Goal: Transaction & Acquisition: Purchase product/service

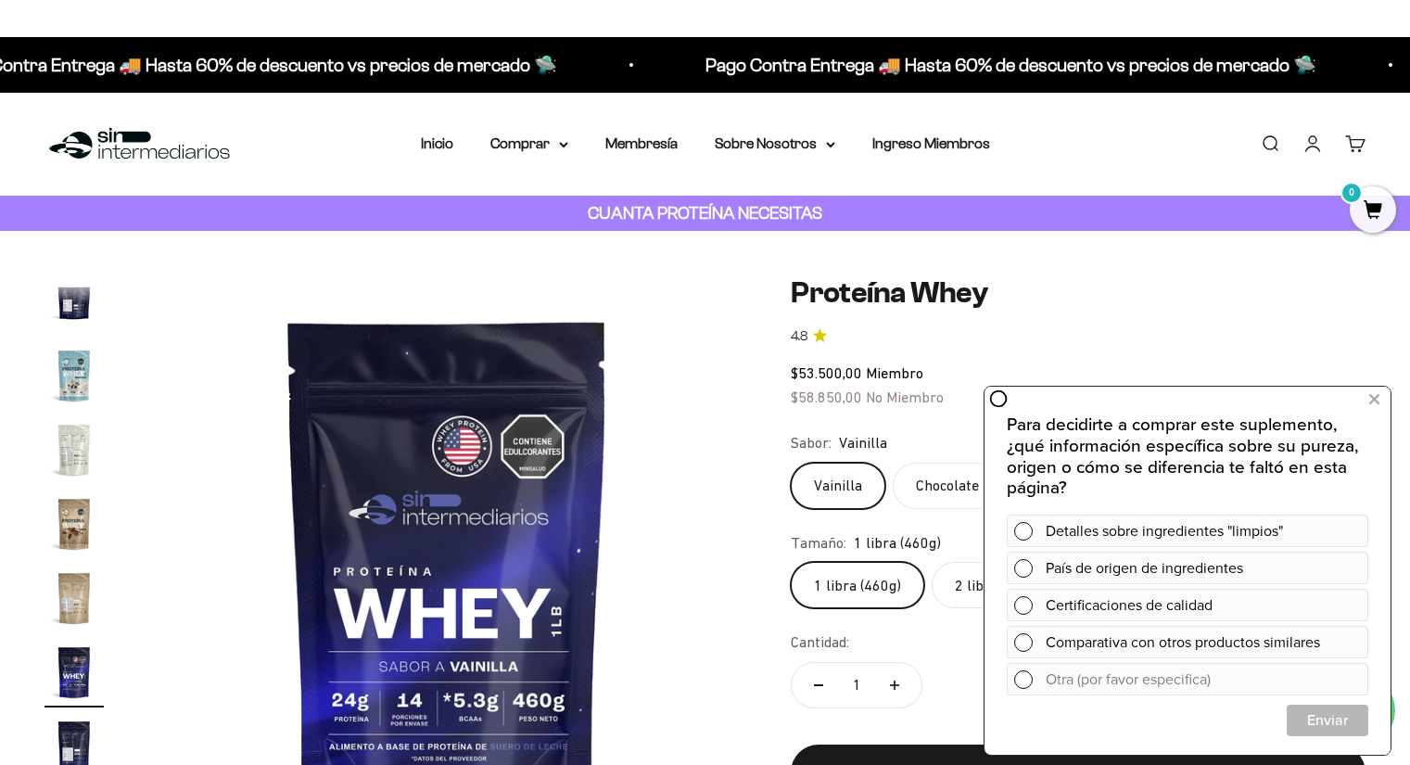
scroll to position [892, 0]
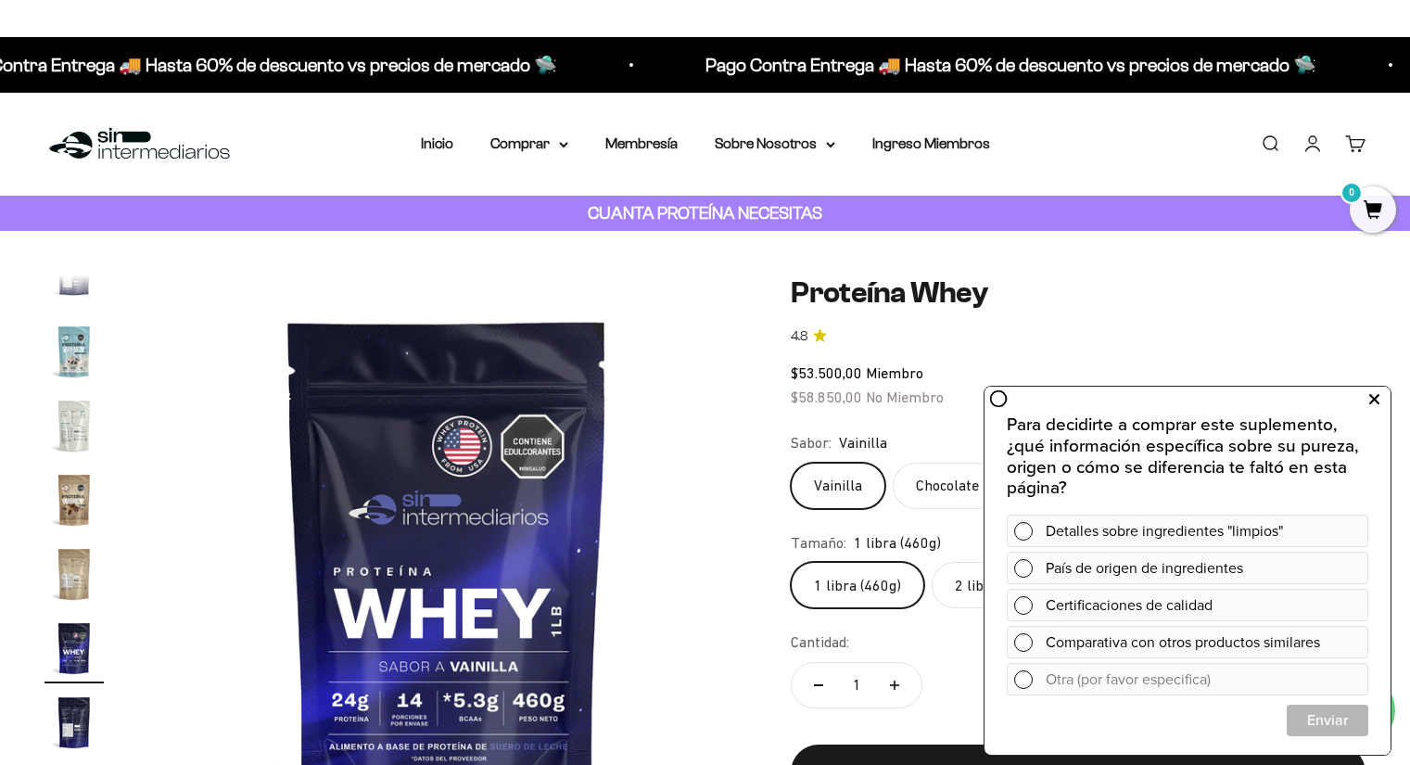
click at [1380, 390] on button at bounding box center [1373, 400] width 33 height 30
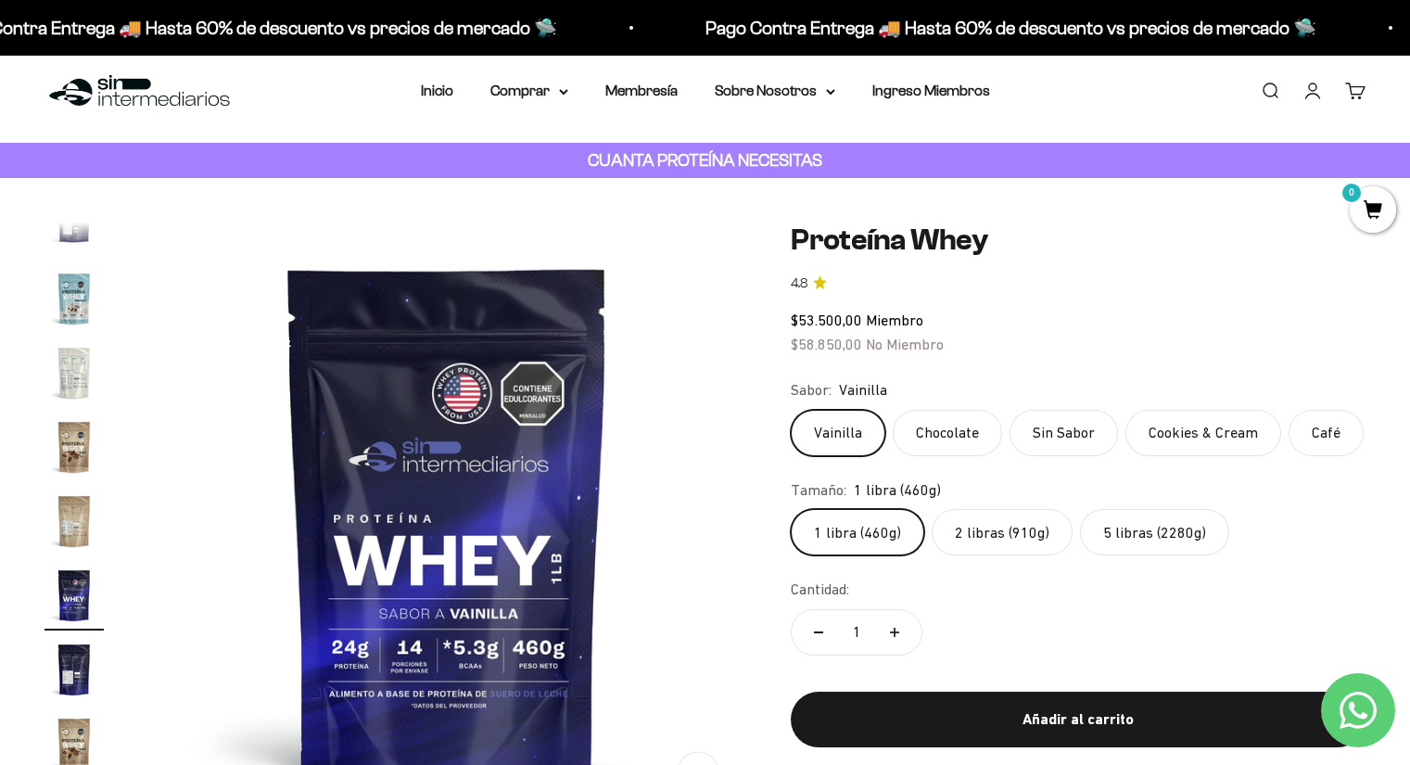
scroll to position [0, 0]
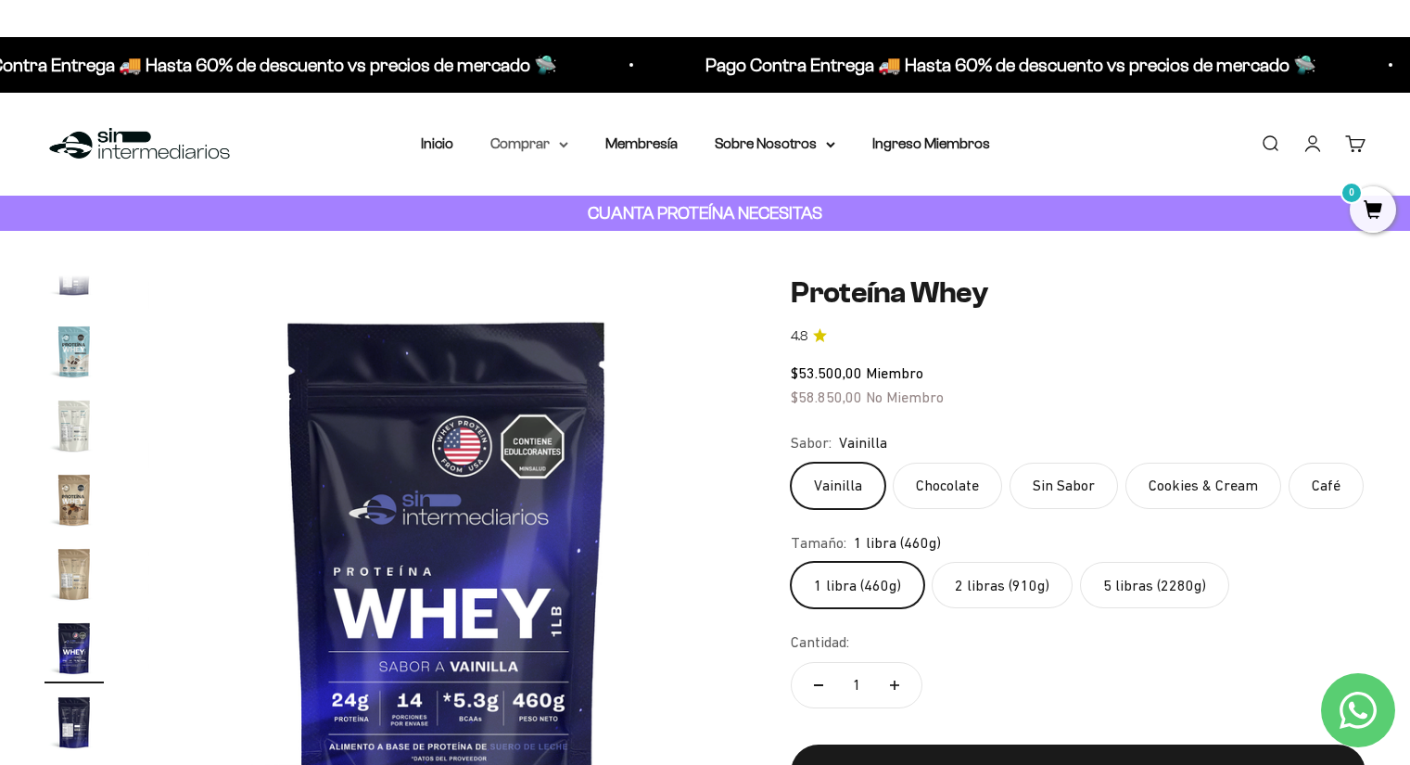
click at [549, 144] on summary "Comprar" at bounding box center [529, 144] width 78 height 24
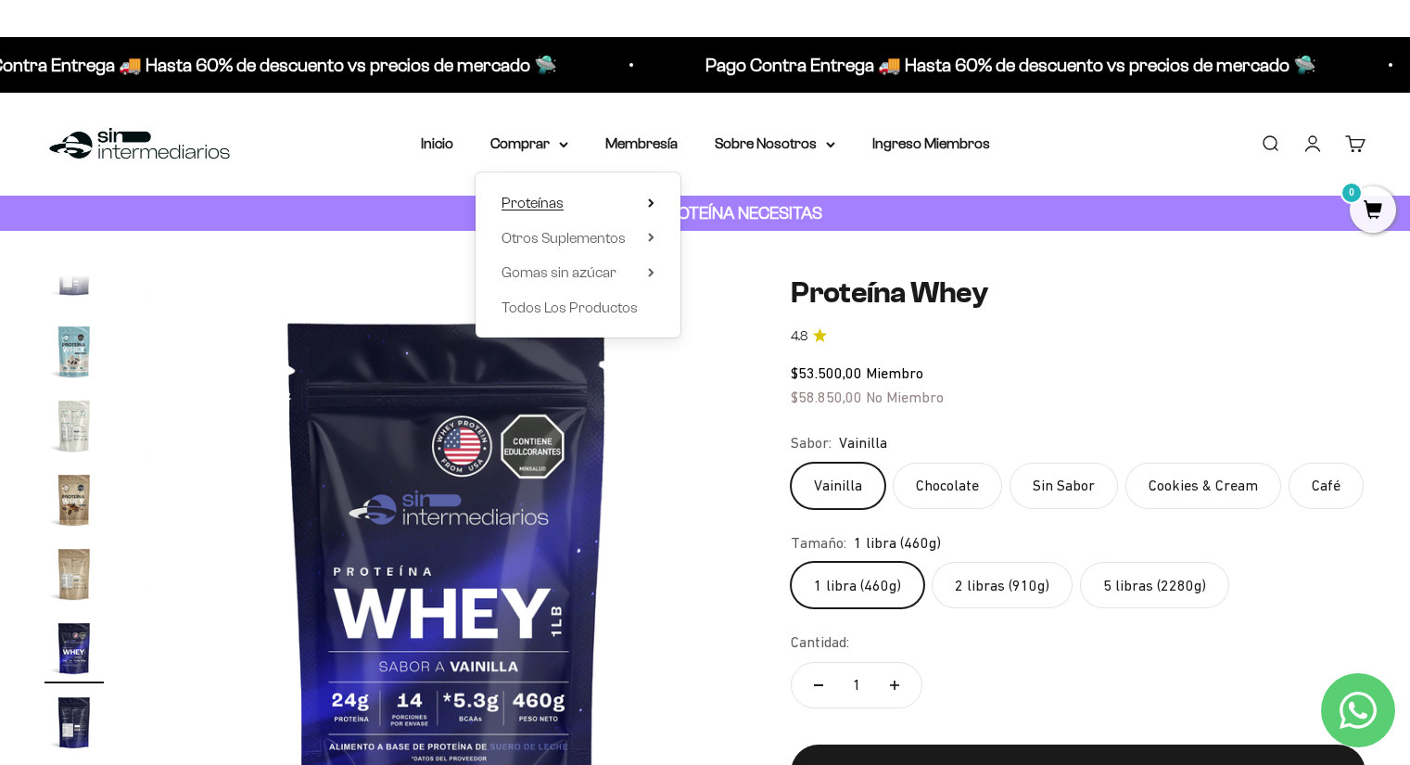
click at [606, 200] on summary "Proteínas" at bounding box center [577, 203] width 153 height 24
click at [727, 234] on span "Whey" at bounding box center [725, 238] width 38 height 16
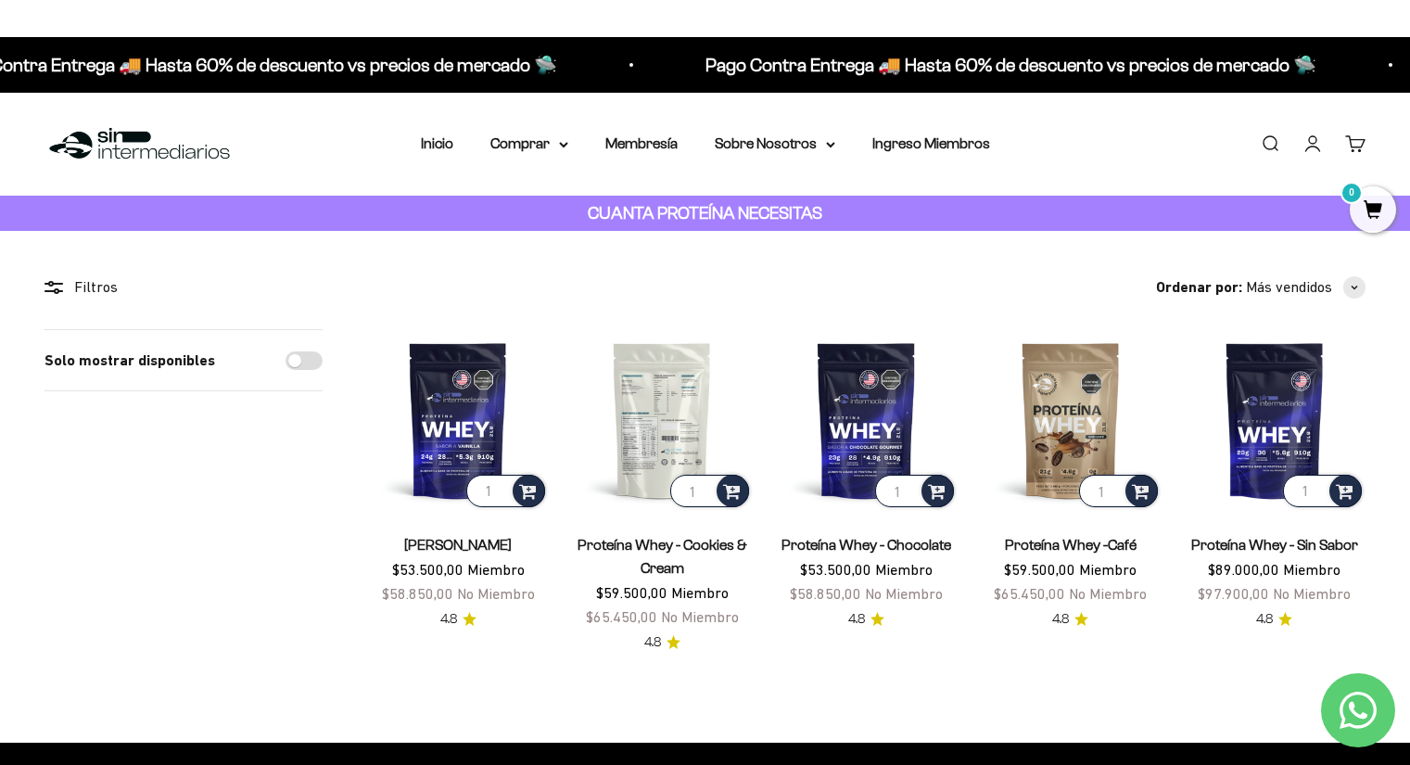
click at [675, 411] on img at bounding box center [662, 420] width 182 height 182
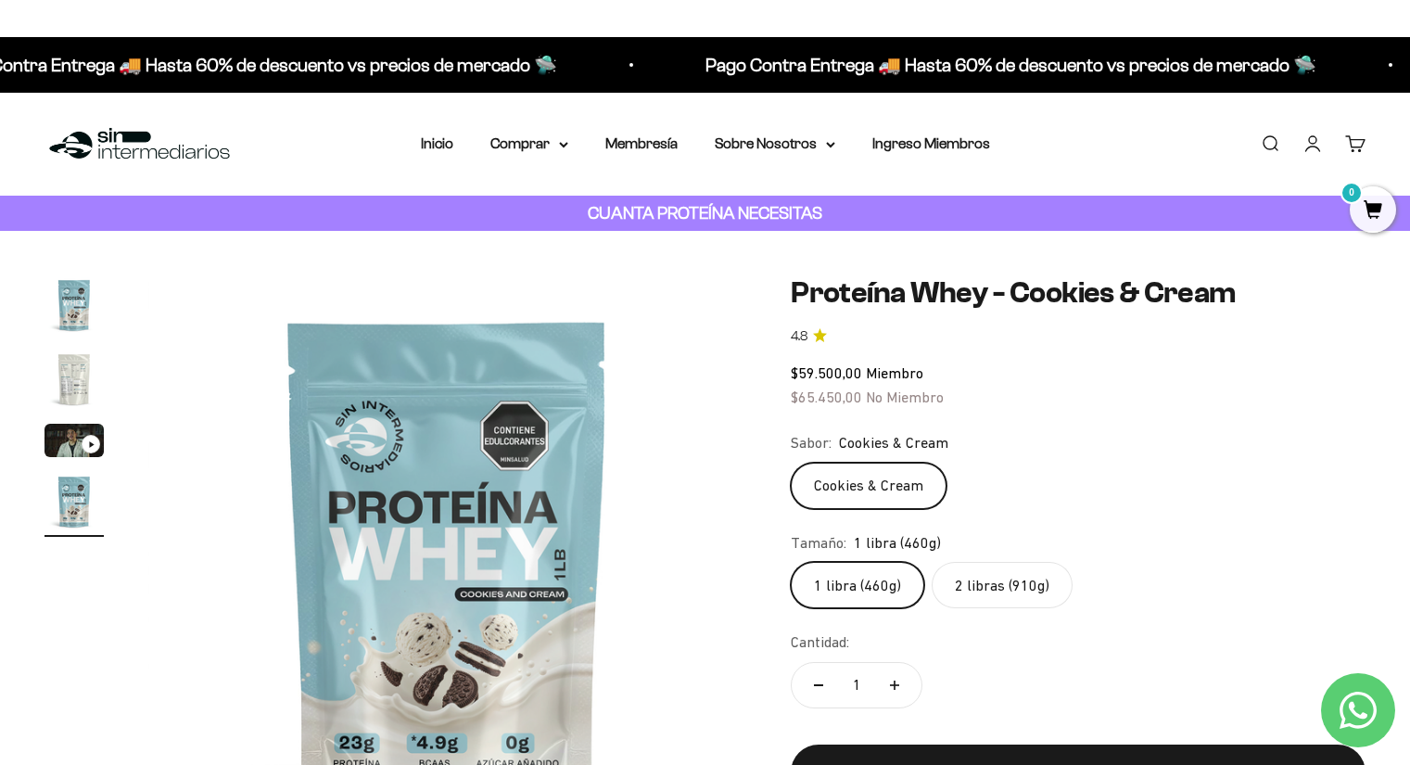
click at [1294, 382] on div "$59.500,00 Miembro $65.450,00 No Miembro" at bounding box center [1077, 384] width 575 height 47
click at [1326, 459] on fieldset "Sabor: Cookies & Cream Cookies & Cream" at bounding box center [1077, 470] width 575 height 78
click at [1362, 400] on div "$59.500,00 Miembro $65.450,00 No Miembro" at bounding box center [1077, 384] width 575 height 47
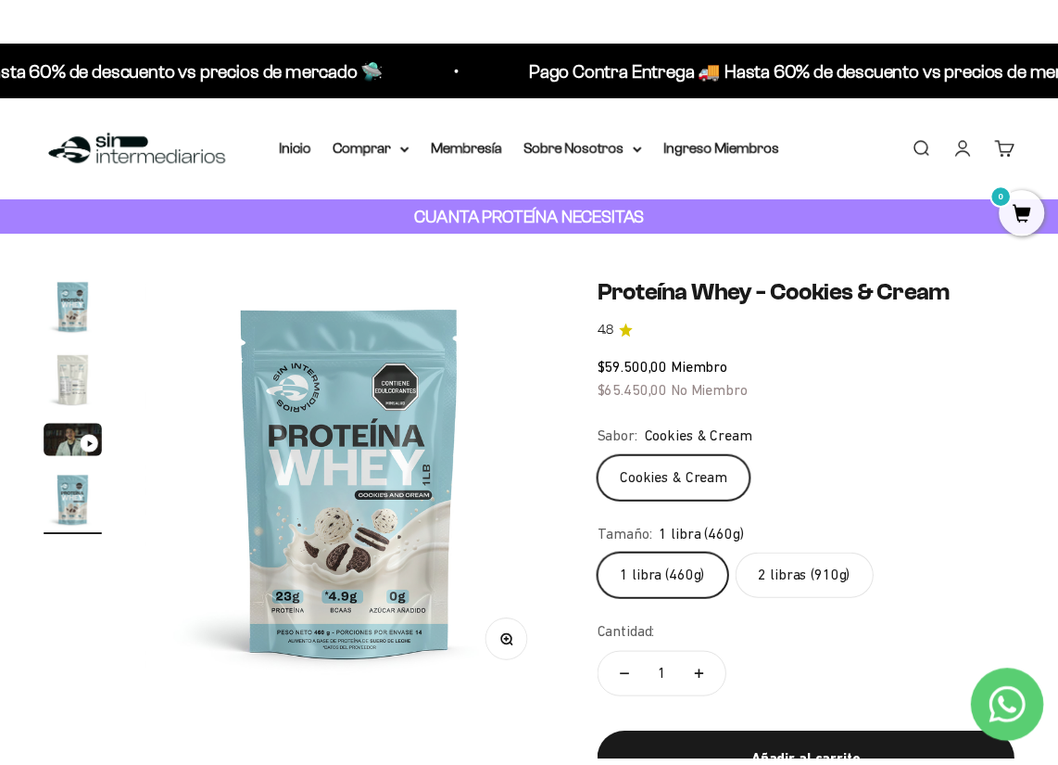
scroll to position [0, 1247]
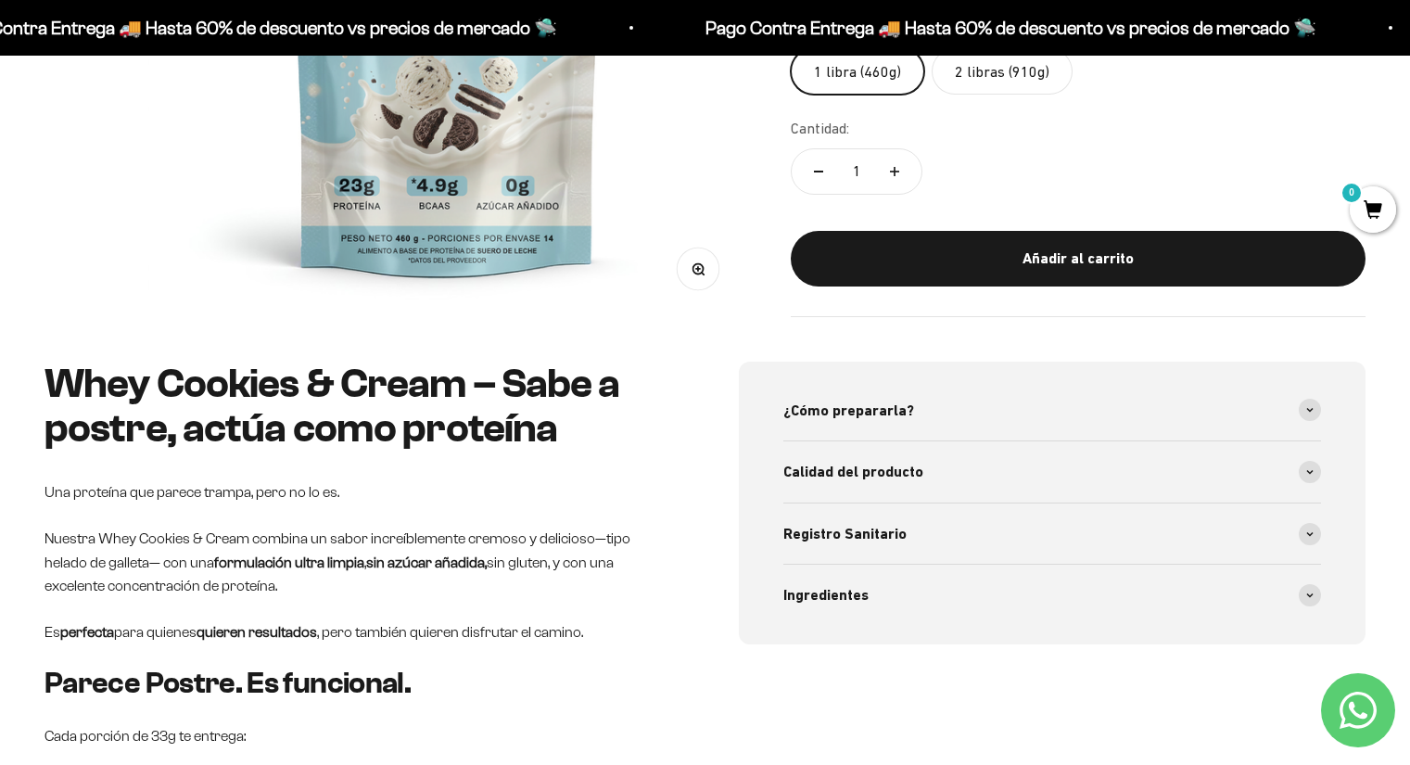
scroll to position [556, 0]
